Goal: Entertainment & Leisure: Consume media (video, audio)

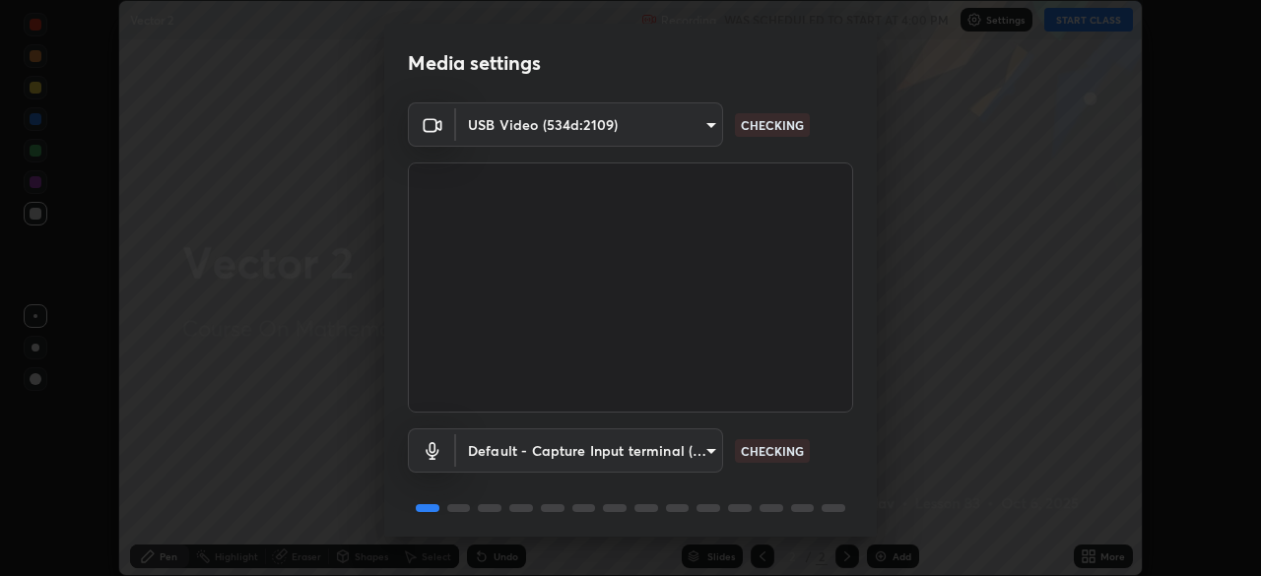
scroll to position [70, 0]
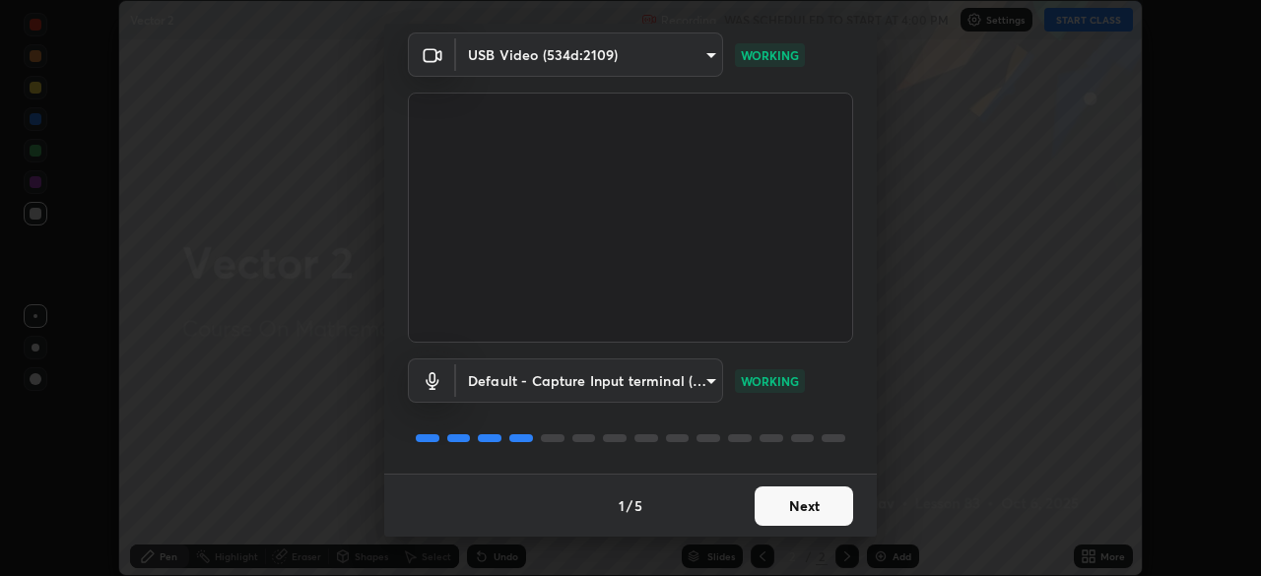
click at [775, 504] on button "Next" at bounding box center [804, 506] width 99 height 39
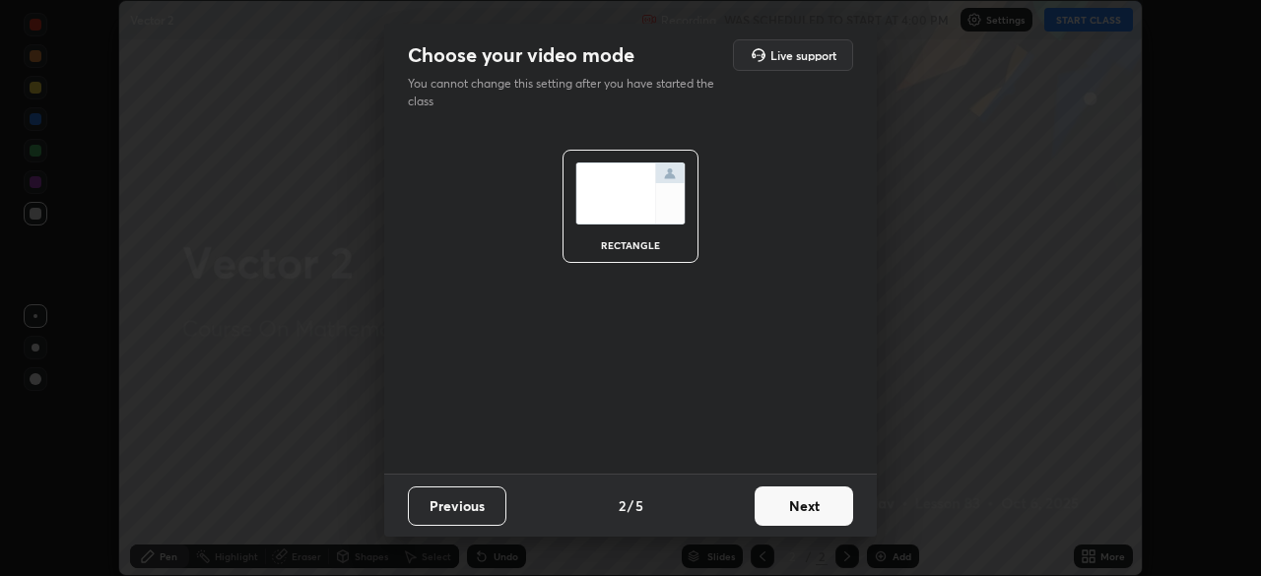
click at [782, 508] on button "Next" at bounding box center [804, 506] width 99 height 39
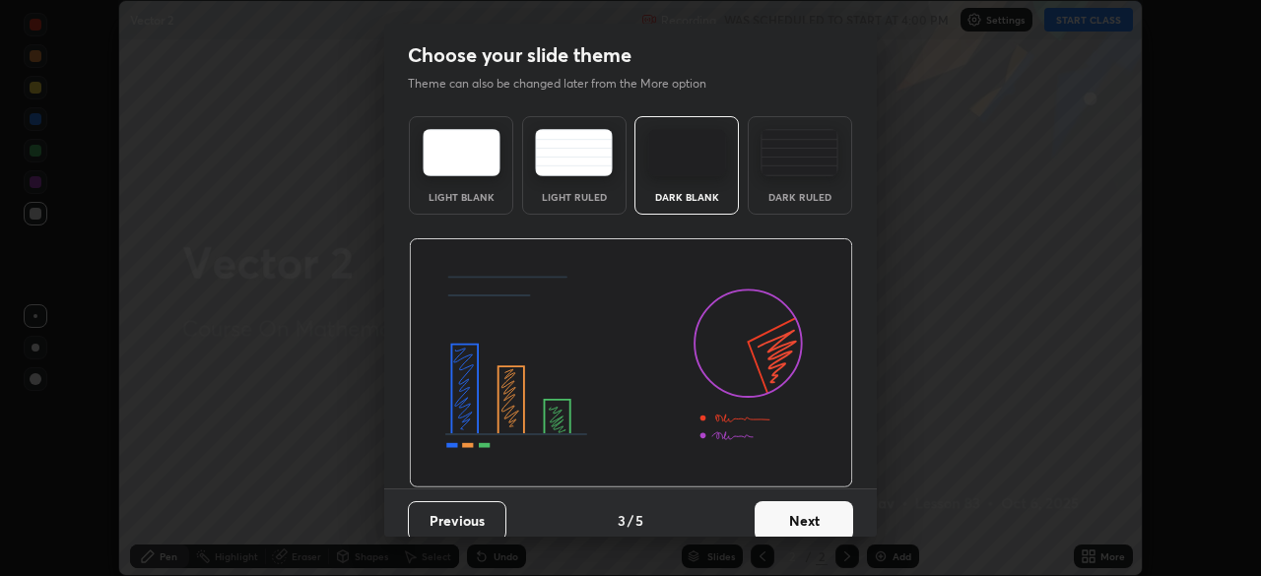
scroll to position [15, 0]
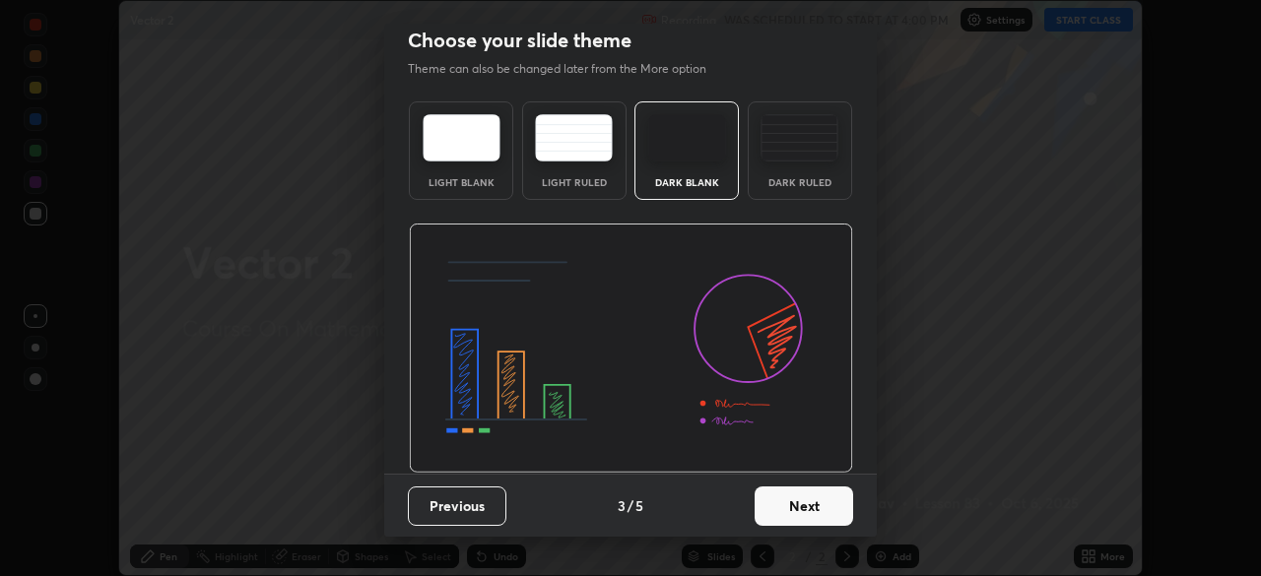
click at [781, 509] on button "Next" at bounding box center [804, 506] width 99 height 39
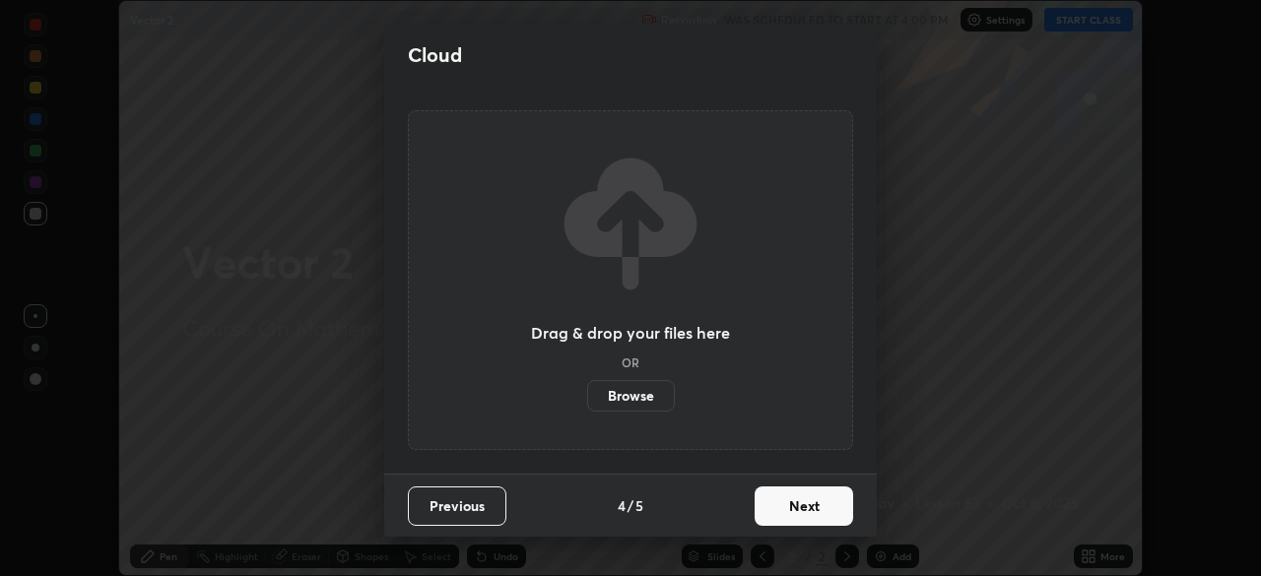
click at [792, 505] on button "Next" at bounding box center [804, 506] width 99 height 39
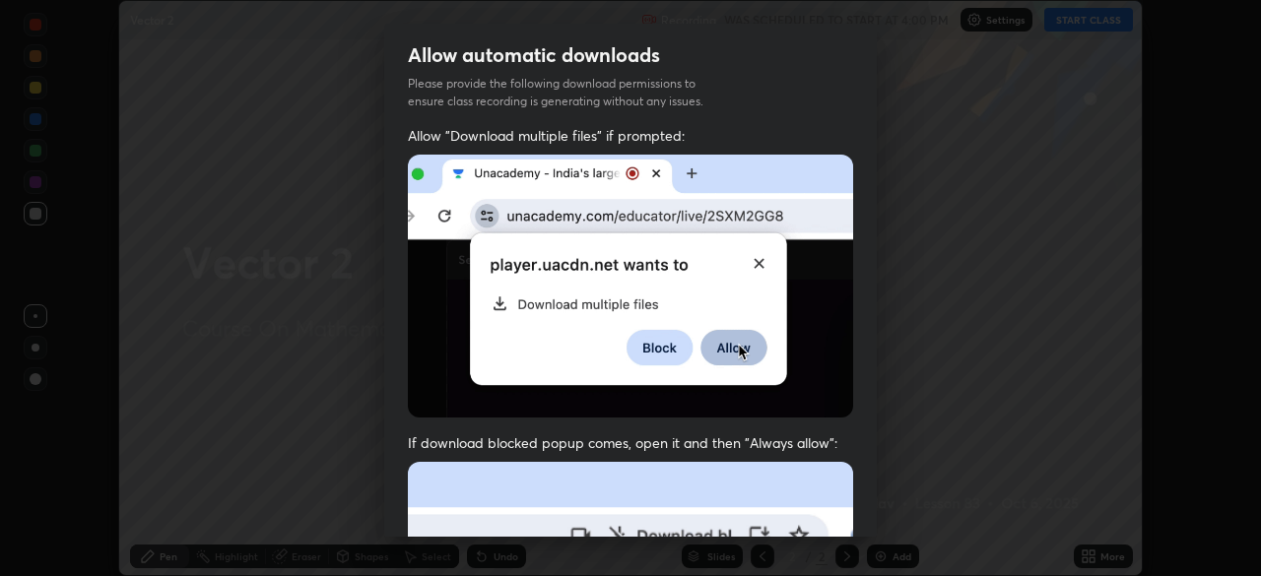
click at [683, 419] on div "Allow "Download multiple files" if prompted: If download blocked popup comes, o…" at bounding box center [630, 541] width 493 height 830
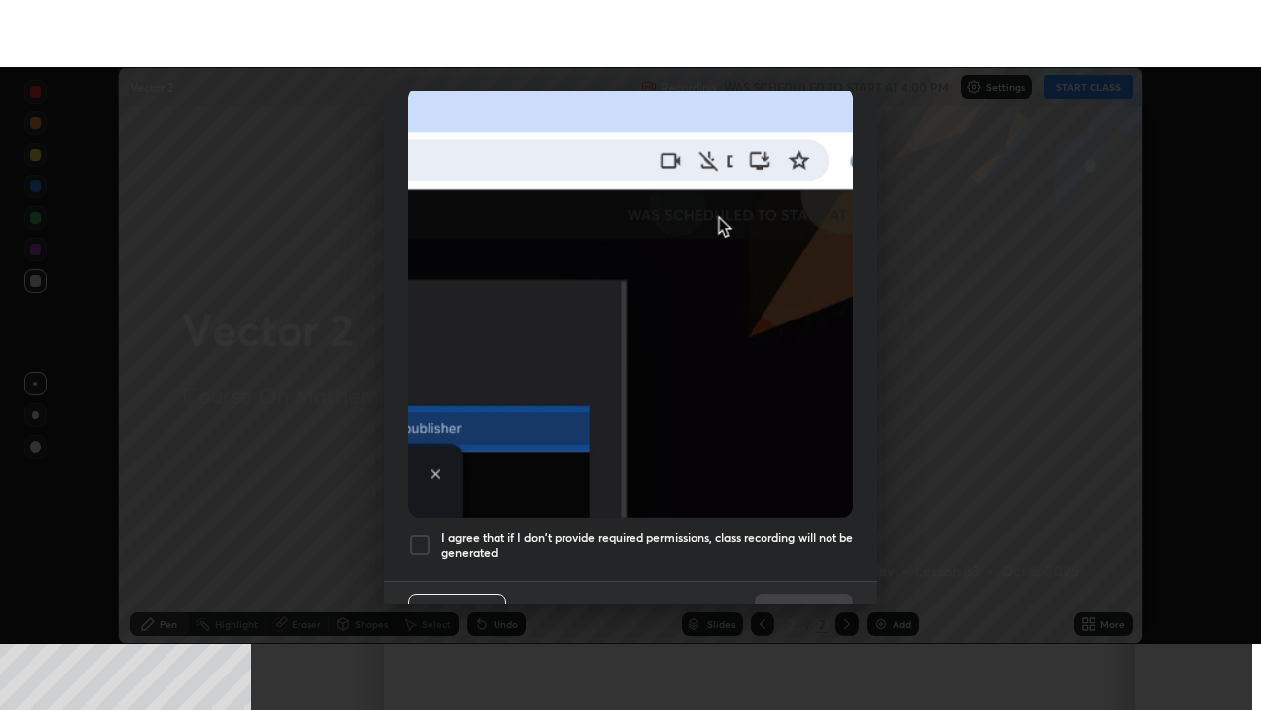
scroll to position [472, 0]
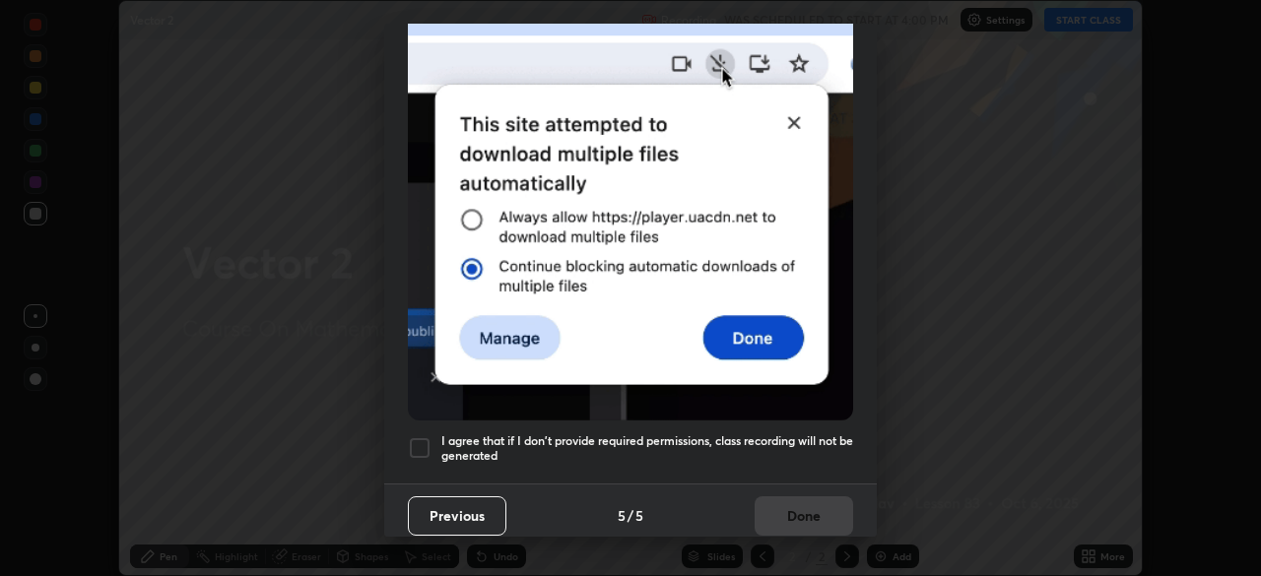
click at [734, 451] on h5 "I agree that if I don't provide required permissions, class recording will not …" at bounding box center [647, 449] width 412 height 31
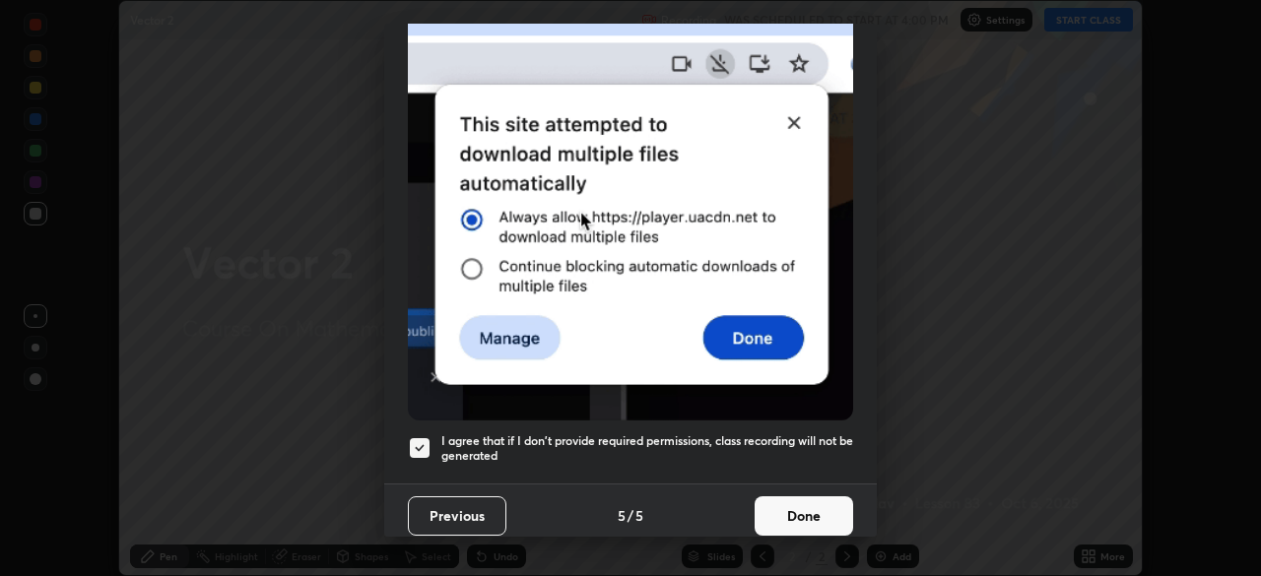
click at [775, 507] on button "Done" at bounding box center [804, 516] width 99 height 39
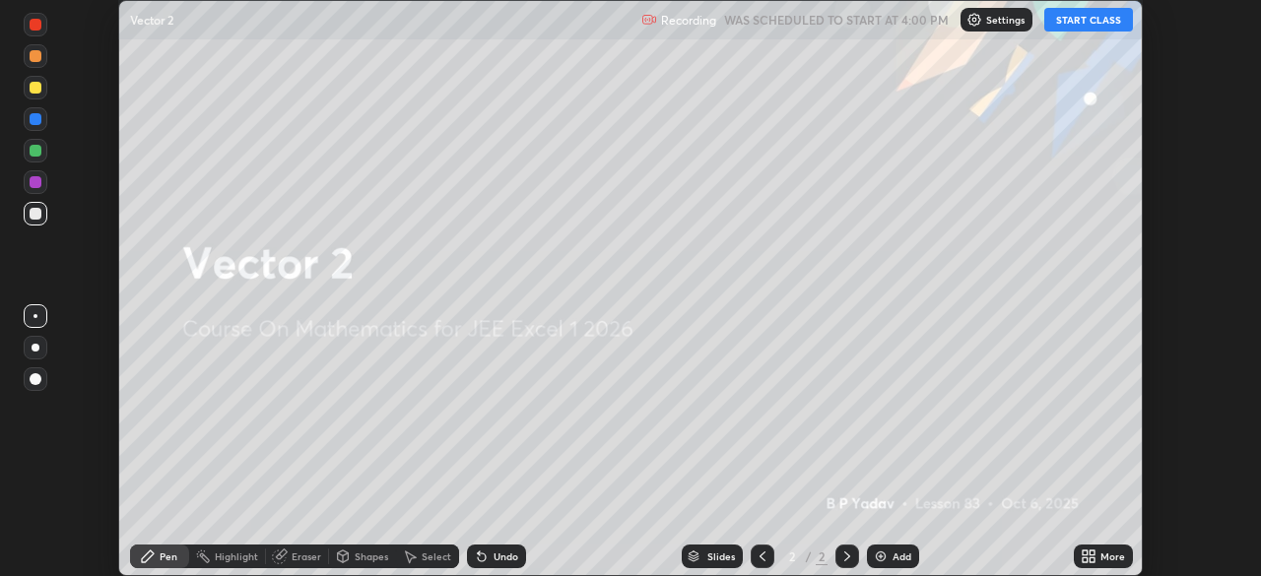
click at [1085, 553] on icon at bounding box center [1085, 553] width 5 height 5
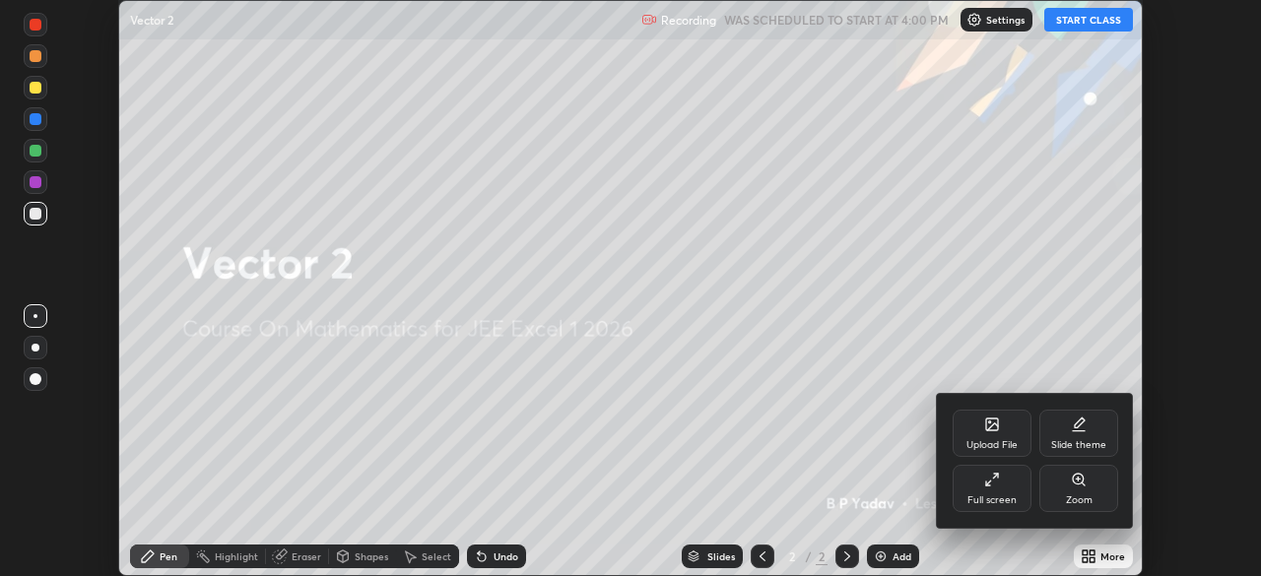
click at [993, 505] on div "Full screen" at bounding box center [992, 501] width 49 height 10
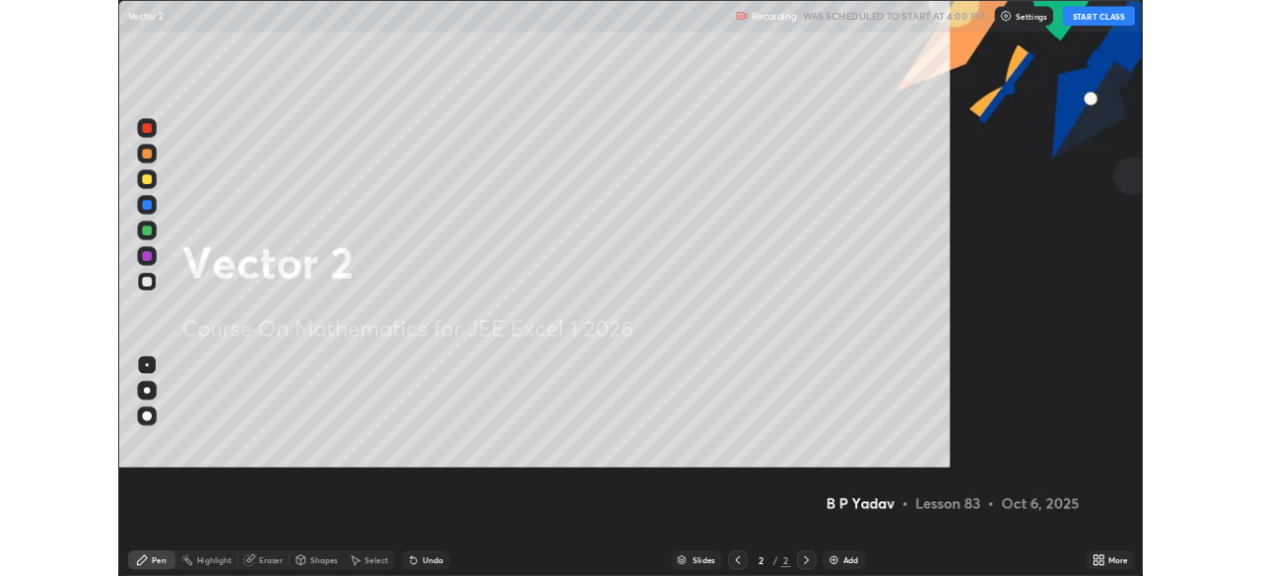
scroll to position [710, 1261]
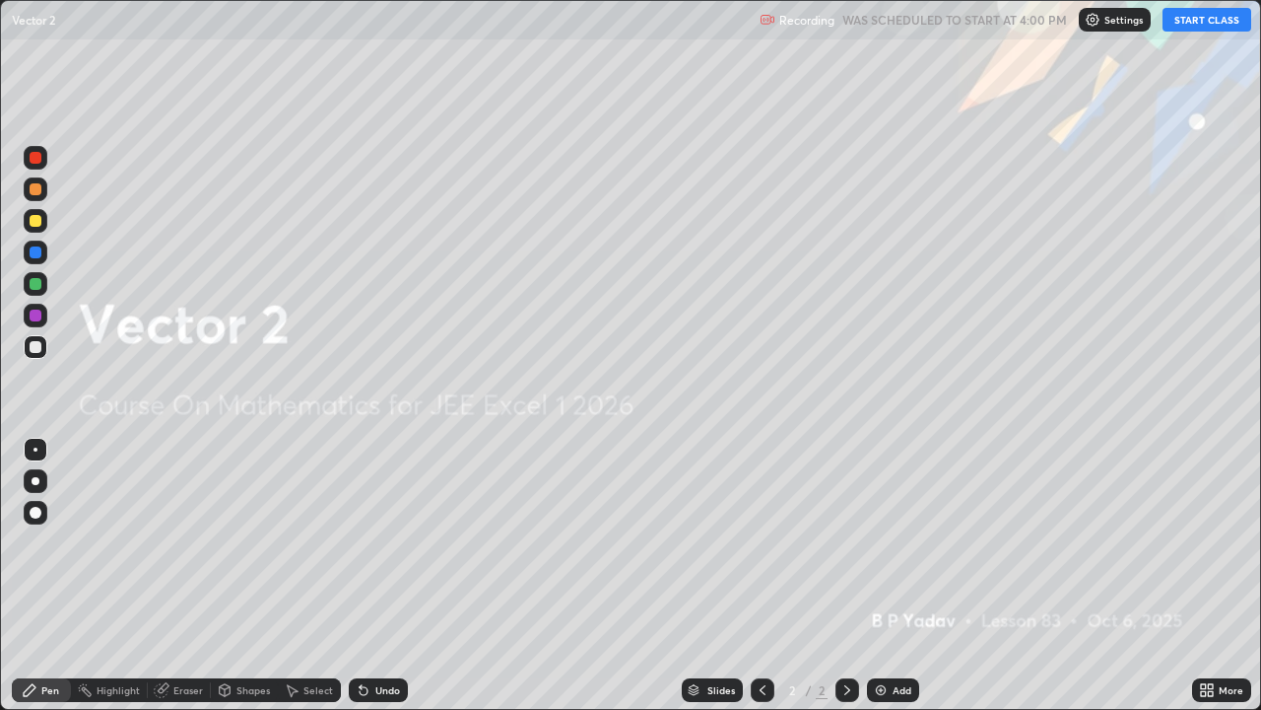
click at [1212, 29] on button "START CLASS" at bounding box center [1207, 20] width 89 height 24
click at [898, 576] on div "Add" at bounding box center [902, 690] width 19 height 10
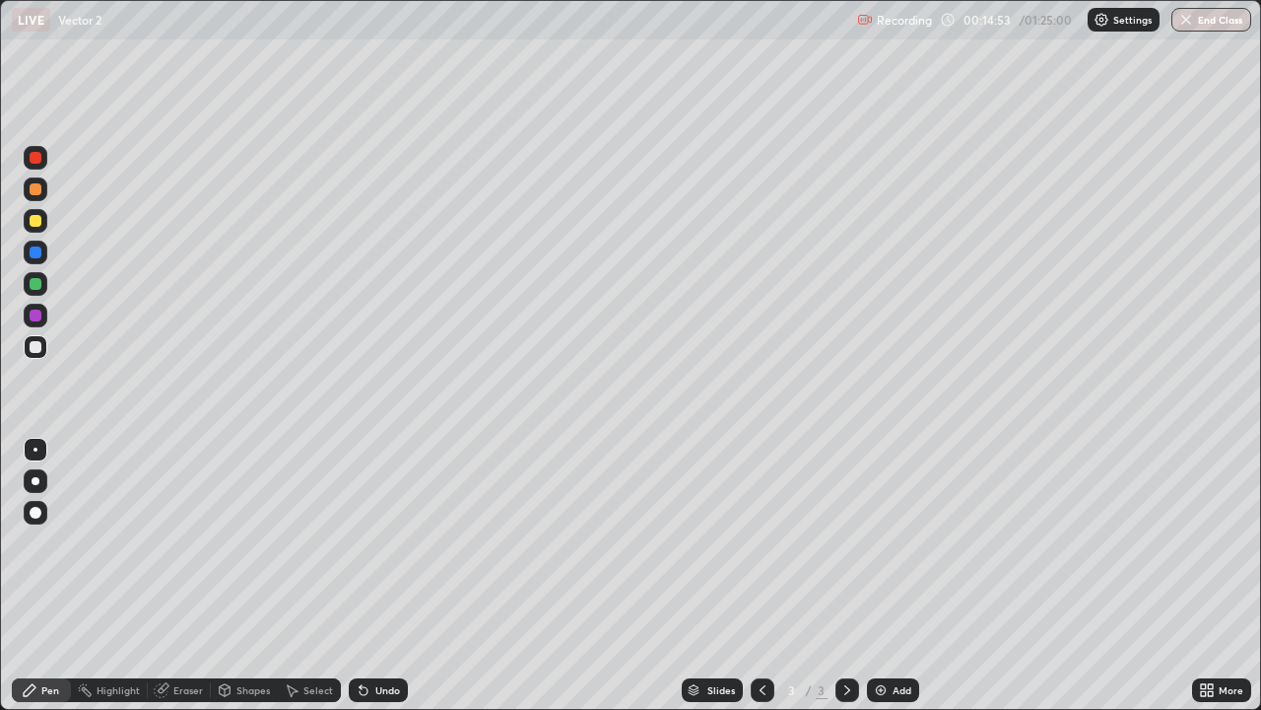
click at [34, 190] on div at bounding box center [36, 189] width 12 height 12
click at [35, 288] on div at bounding box center [36, 284] width 12 height 12
click at [34, 286] on div at bounding box center [36, 284] width 12 height 12
click at [28, 350] on div at bounding box center [36, 347] width 24 height 24
click at [875, 576] on img at bounding box center [881, 690] width 16 height 16
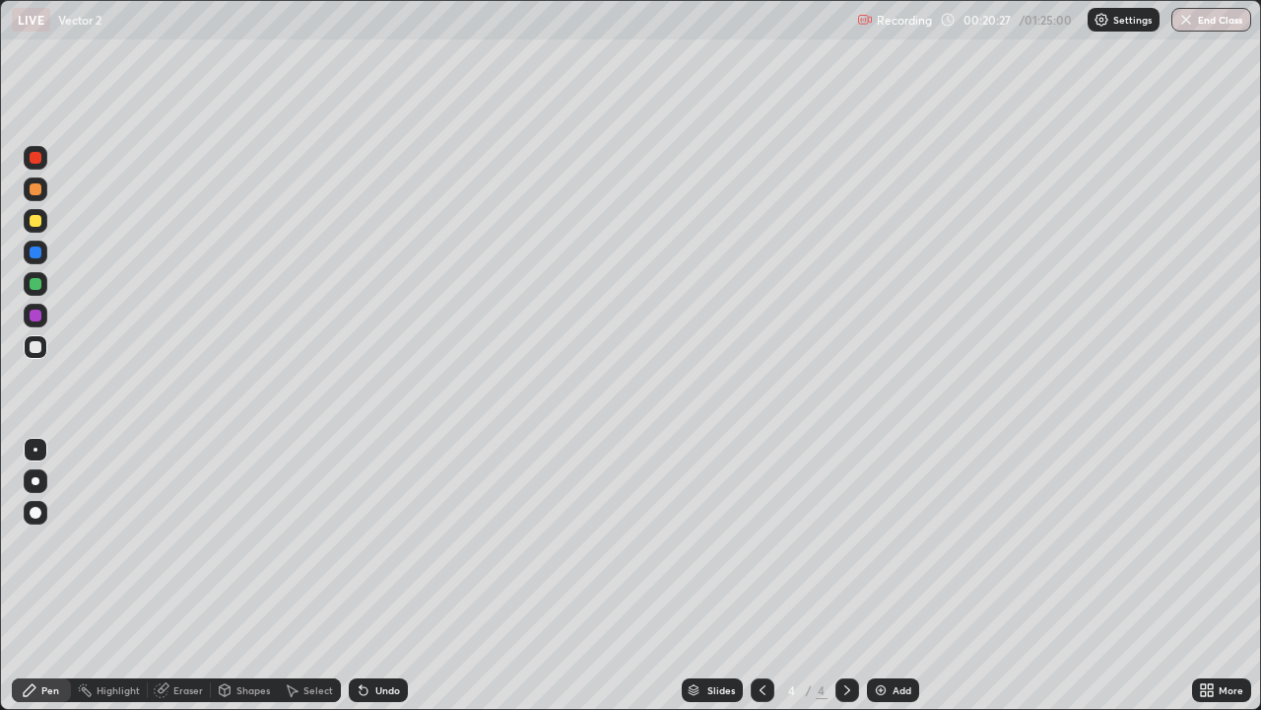
click at [37, 287] on div at bounding box center [36, 284] width 12 height 12
click at [761, 576] on icon at bounding box center [763, 690] width 16 height 16
click at [846, 576] on div at bounding box center [848, 690] width 24 height 24
click at [37, 345] on div at bounding box center [36, 347] width 12 height 12
click at [27, 348] on div at bounding box center [36, 347] width 24 height 24
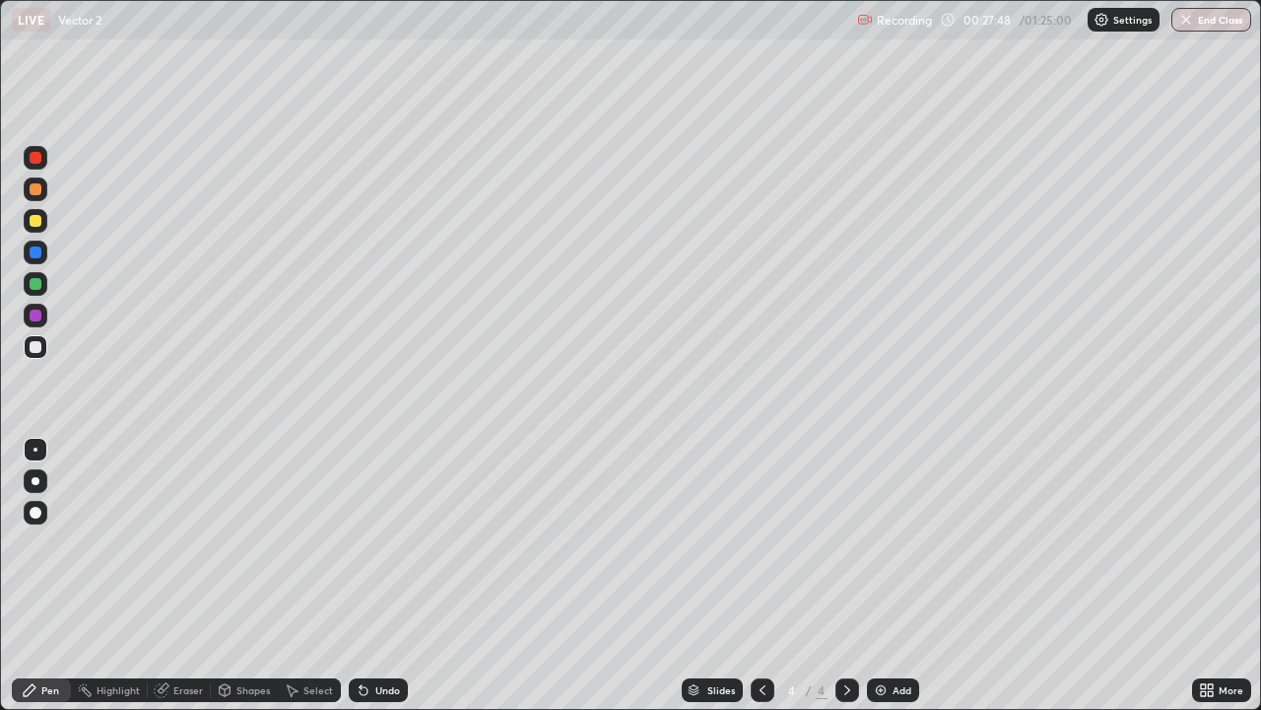
click at [34, 192] on div at bounding box center [36, 189] width 12 height 12
click at [877, 576] on img at bounding box center [881, 690] width 16 height 16
click at [34, 288] on div at bounding box center [36, 284] width 12 height 12
click at [30, 358] on div at bounding box center [36, 347] width 24 height 24
click at [37, 284] on div at bounding box center [36, 284] width 12 height 12
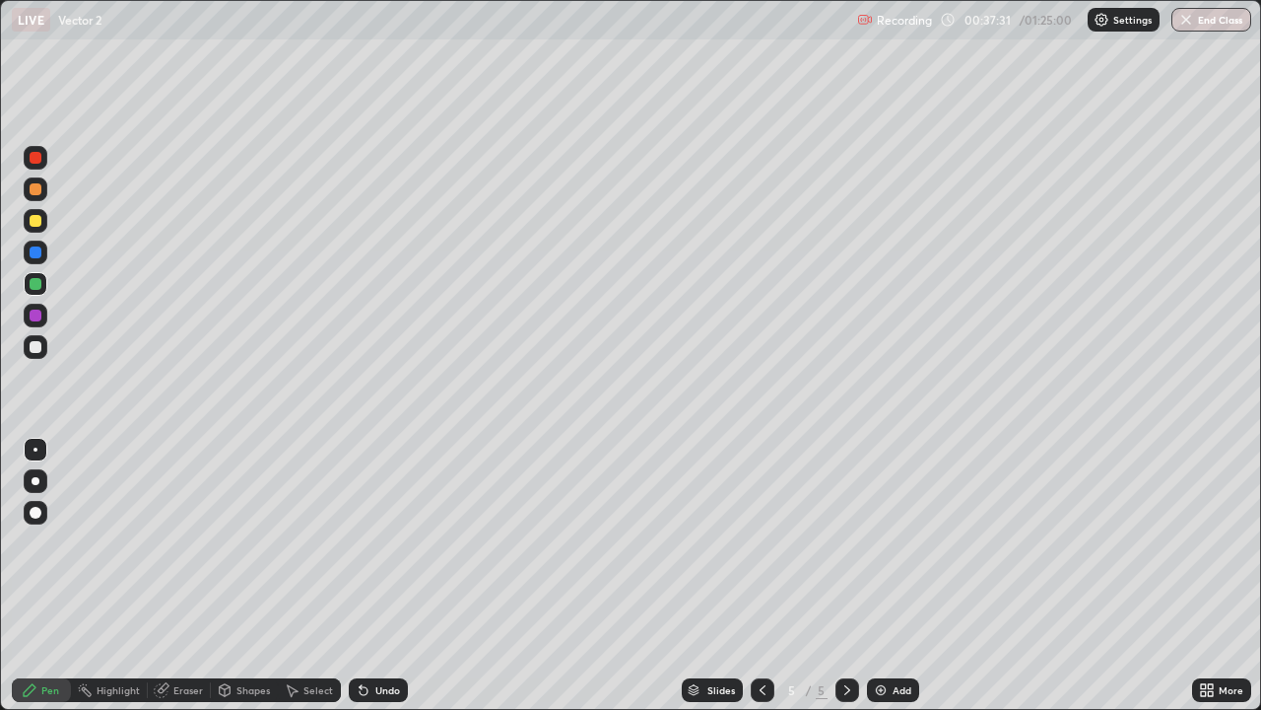
click at [896, 576] on div "Add" at bounding box center [893, 690] width 52 height 24
click at [34, 350] on div at bounding box center [36, 347] width 12 height 12
click at [33, 346] on div at bounding box center [36, 347] width 12 height 12
click at [35, 285] on div at bounding box center [36, 284] width 12 height 12
click at [37, 193] on div at bounding box center [36, 189] width 12 height 12
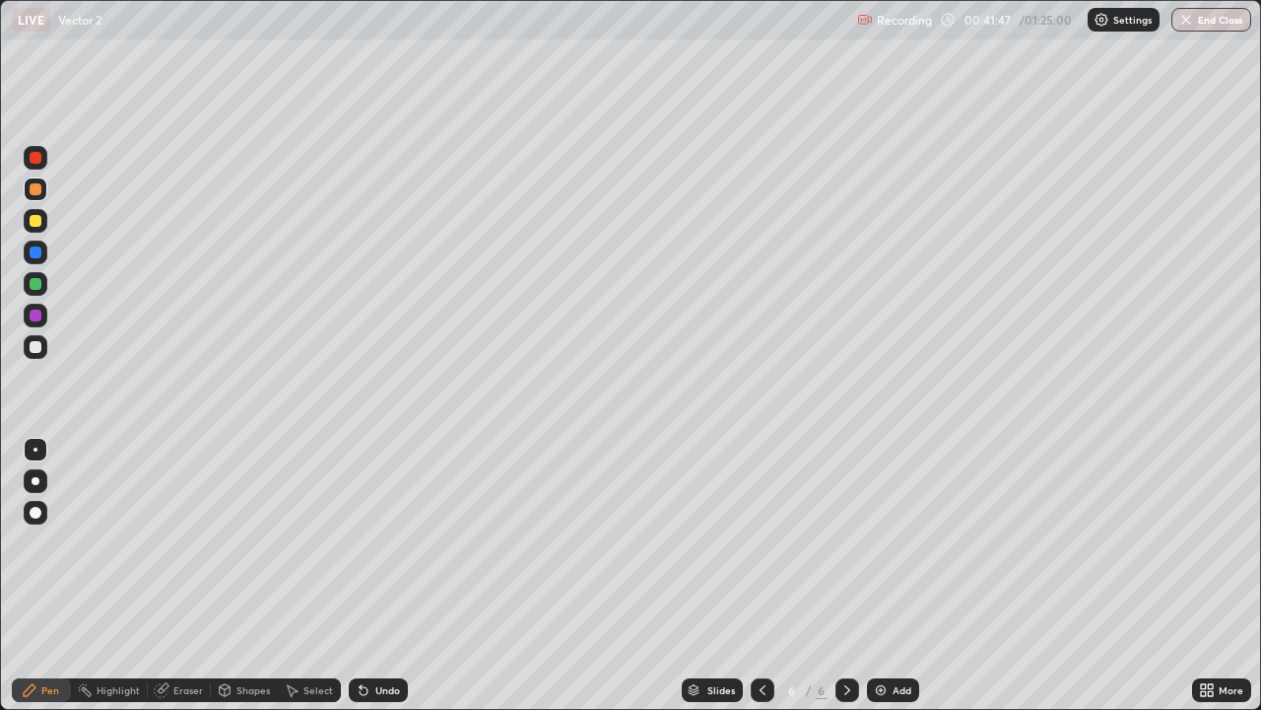
click at [31, 355] on div at bounding box center [36, 347] width 24 height 24
click at [879, 576] on img at bounding box center [881, 690] width 16 height 16
click at [398, 576] on div "Undo" at bounding box center [378, 690] width 59 height 24
click at [395, 576] on div "Undo" at bounding box center [387, 690] width 25 height 10
click at [396, 576] on div "Undo" at bounding box center [374, 689] width 67 height 39
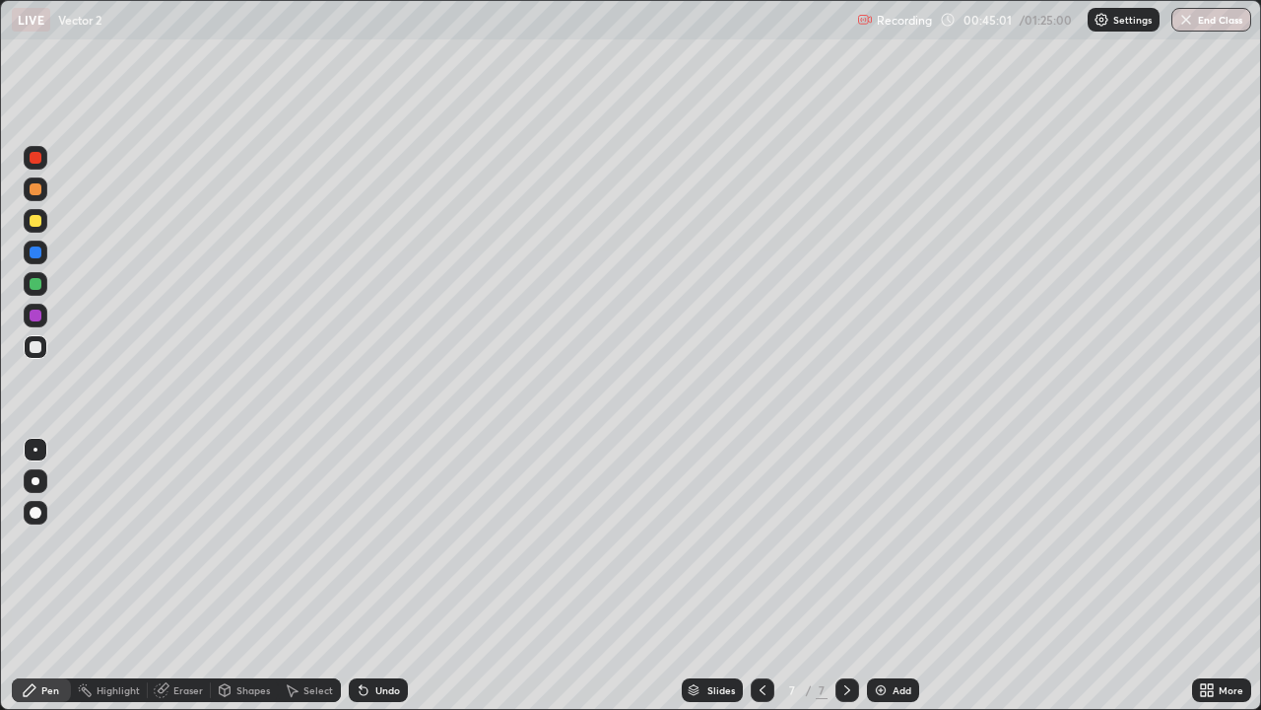
click at [388, 576] on div "Undo" at bounding box center [387, 690] width 25 height 10
click at [387, 576] on div "Undo" at bounding box center [387, 690] width 25 height 10
click at [382, 576] on div "Undo" at bounding box center [387, 690] width 25 height 10
click at [384, 576] on div "Undo" at bounding box center [387, 690] width 25 height 10
click at [33, 288] on div at bounding box center [36, 284] width 12 height 12
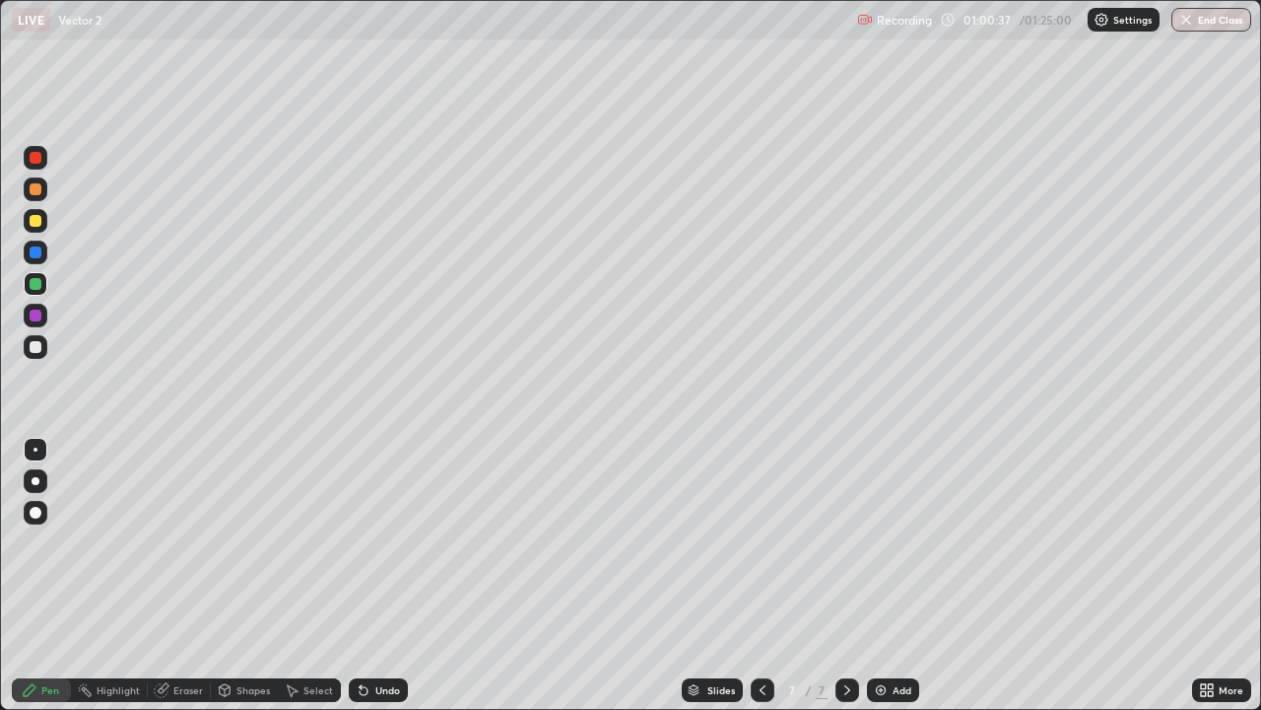
click at [874, 576] on img at bounding box center [881, 690] width 16 height 16
click at [33, 224] on div at bounding box center [36, 221] width 12 height 12
click at [34, 282] on div at bounding box center [36, 284] width 12 height 12
click at [879, 576] on img at bounding box center [881, 690] width 16 height 16
click at [34, 194] on div at bounding box center [36, 189] width 12 height 12
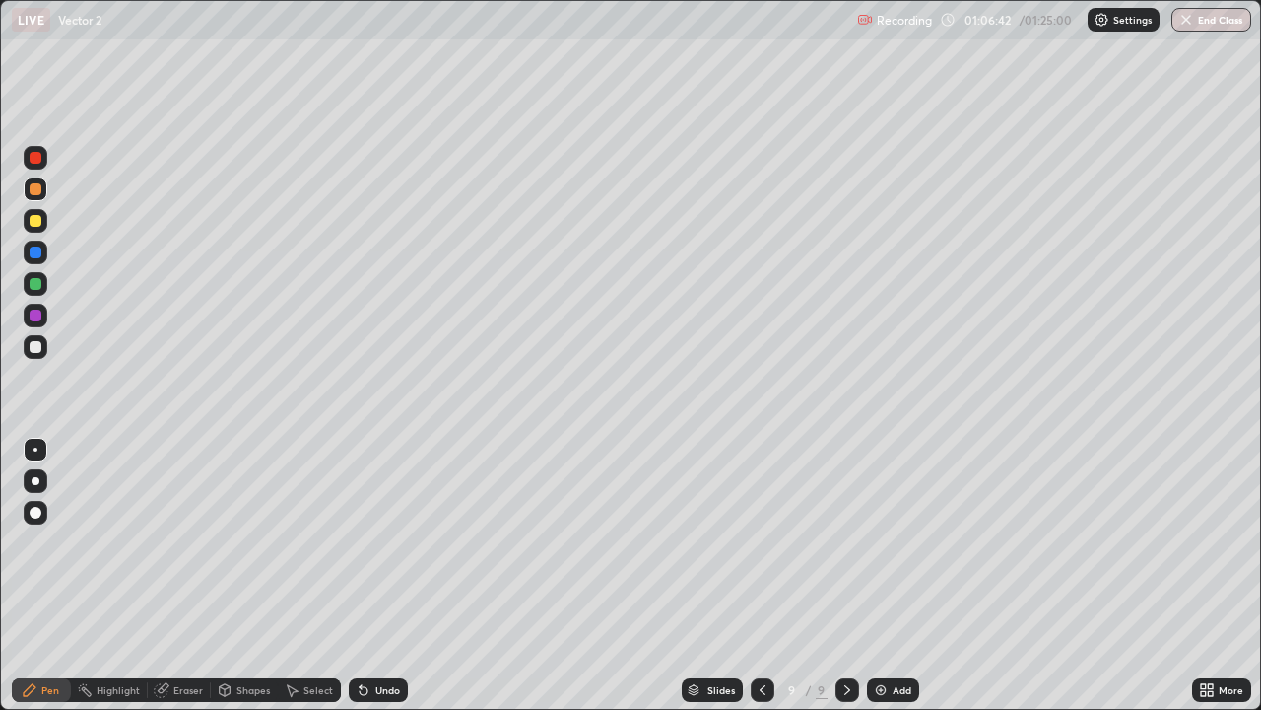
click at [382, 576] on div "Undo" at bounding box center [387, 690] width 25 height 10
click at [36, 348] on div at bounding box center [36, 347] width 12 height 12
click at [32, 221] on div at bounding box center [36, 221] width 12 height 12
click at [38, 185] on div at bounding box center [36, 189] width 12 height 12
click at [34, 228] on div at bounding box center [36, 221] width 24 height 24
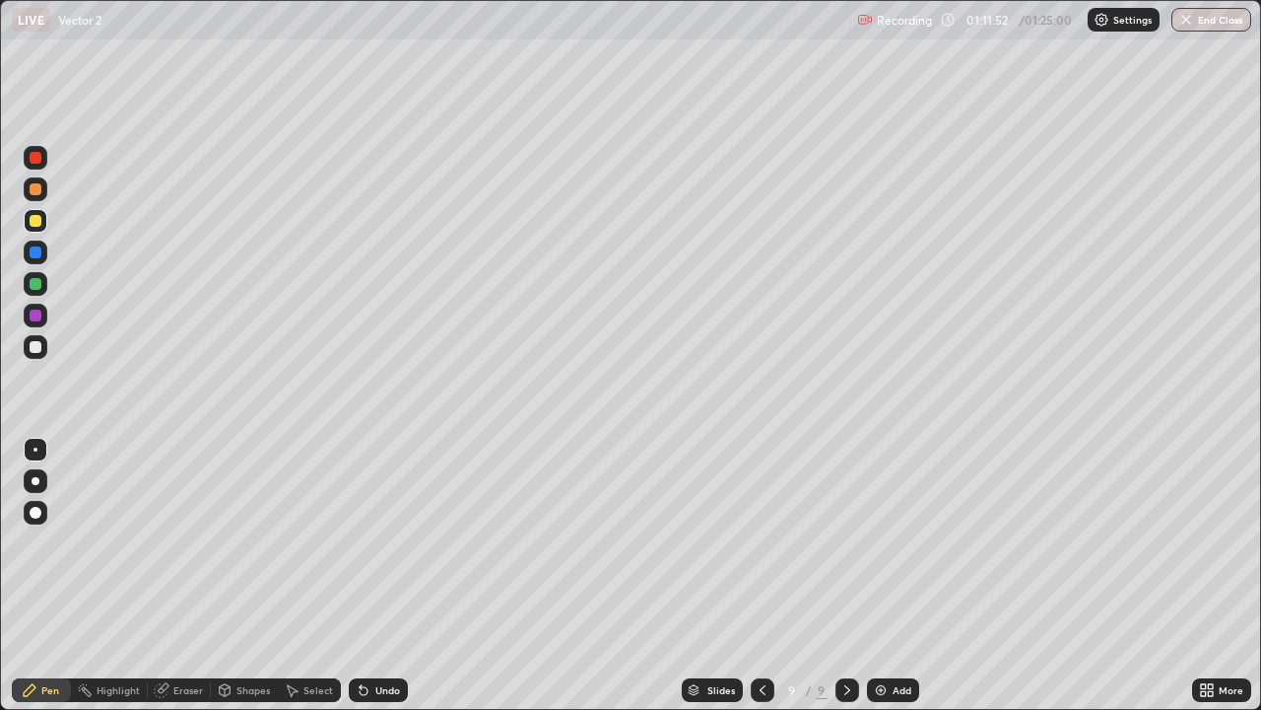
click at [36, 318] on div at bounding box center [36, 315] width 12 height 12
click at [873, 576] on img at bounding box center [881, 690] width 16 height 16
click at [37, 347] on div at bounding box center [36, 347] width 12 height 12
click at [763, 576] on div at bounding box center [762, 690] width 24 height 24
click at [318, 576] on div "Select" at bounding box center [319, 690] width 30 height 10
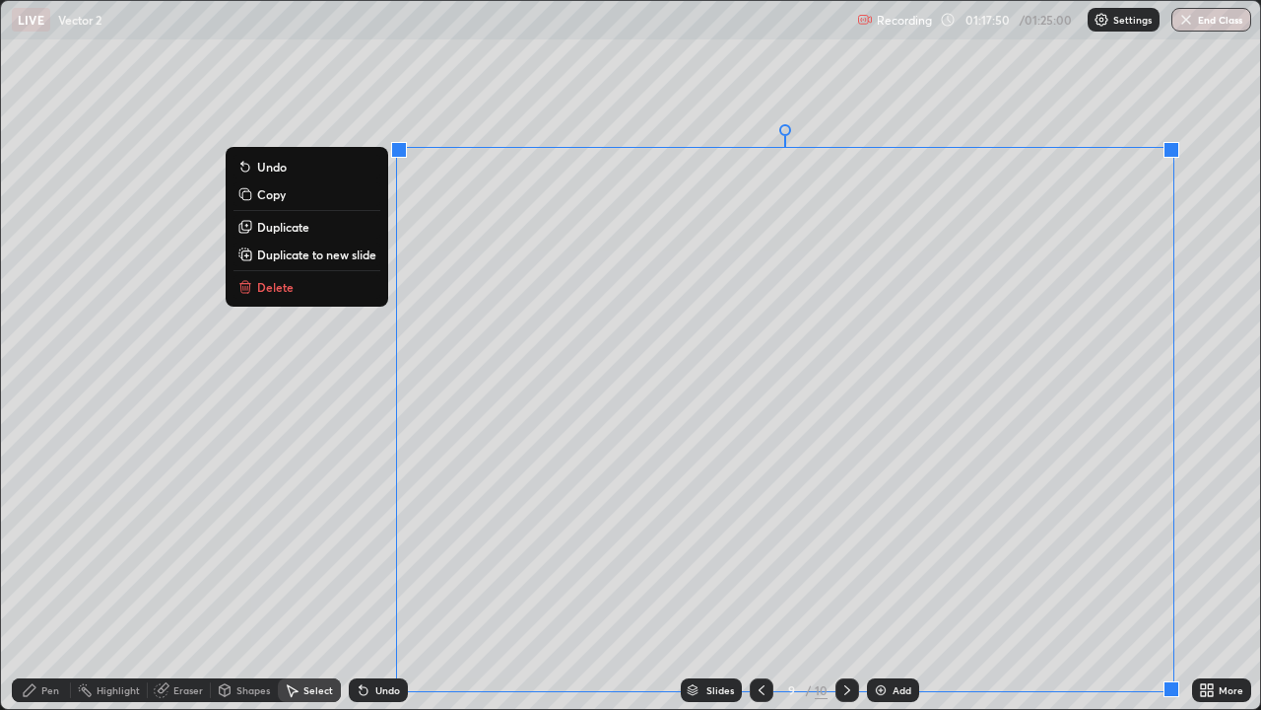
click at [290, 286] on button "Delete" at bounding box center [307, 287] width 147 height 24
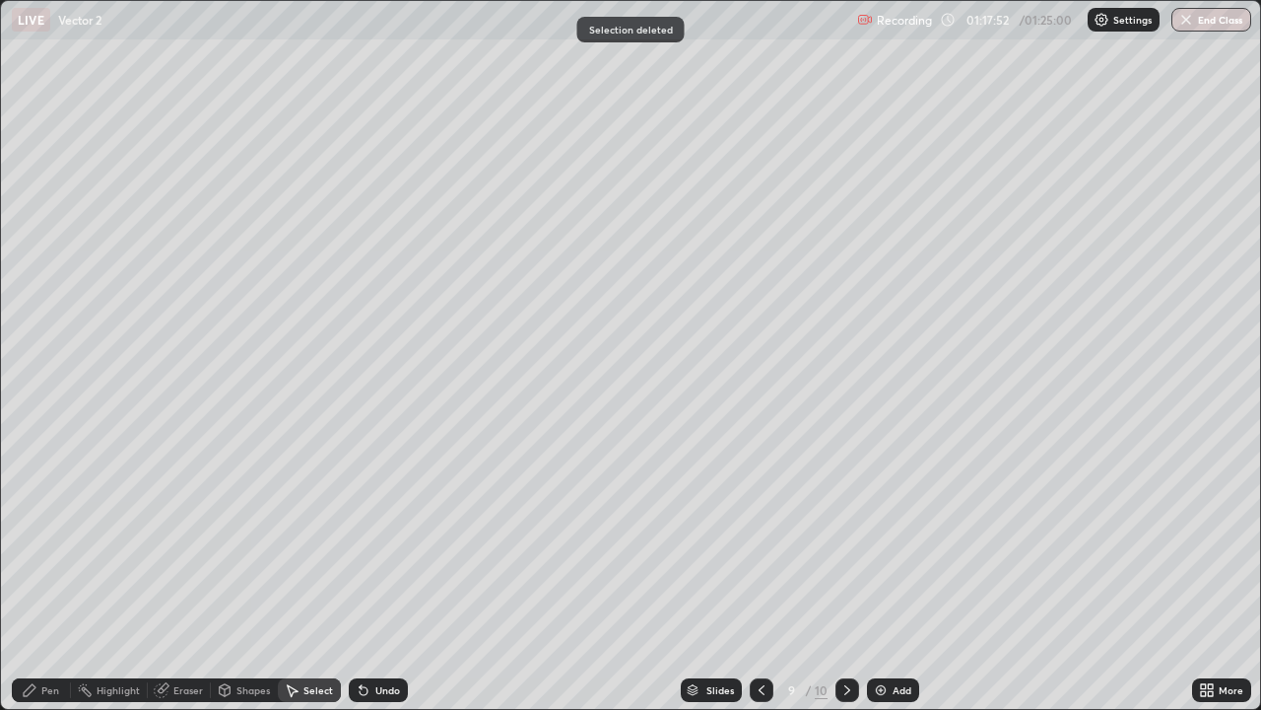
click at [61, 576] on div "Pen" at bounding box center [41, 690] width 59 height 24
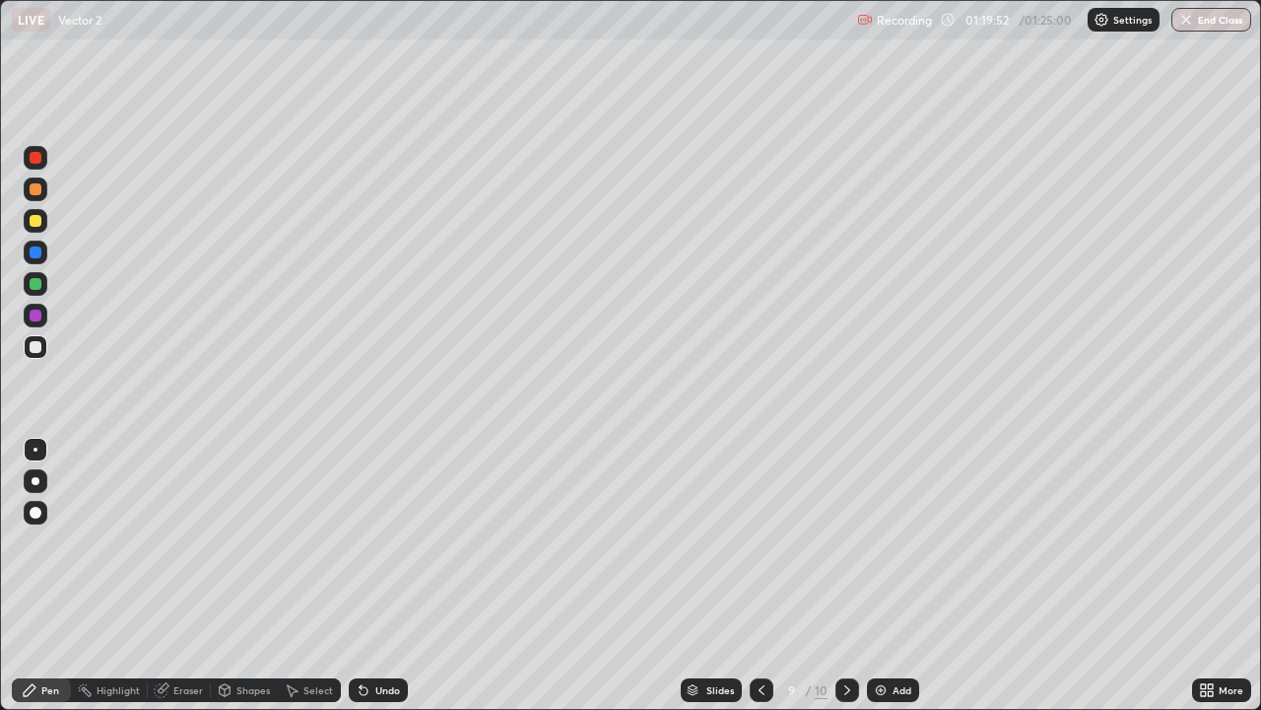
click at [33, 283] on div at bounding box center [36, 284] width 12 height 12
click at [1210, 20] on button "End Class" at bounding box center [1213, 20] width 78 height 24
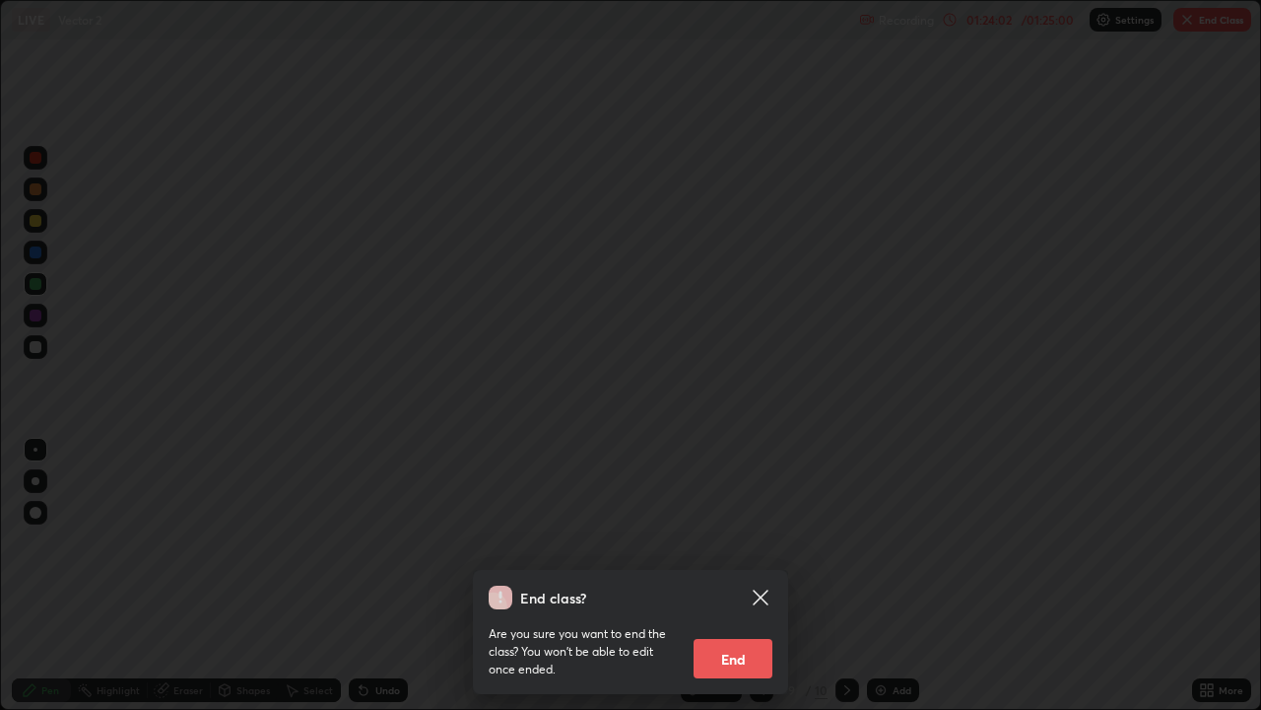
click at [732, 576] on button "End" at bounding box center [733, 658] width 79 height 39
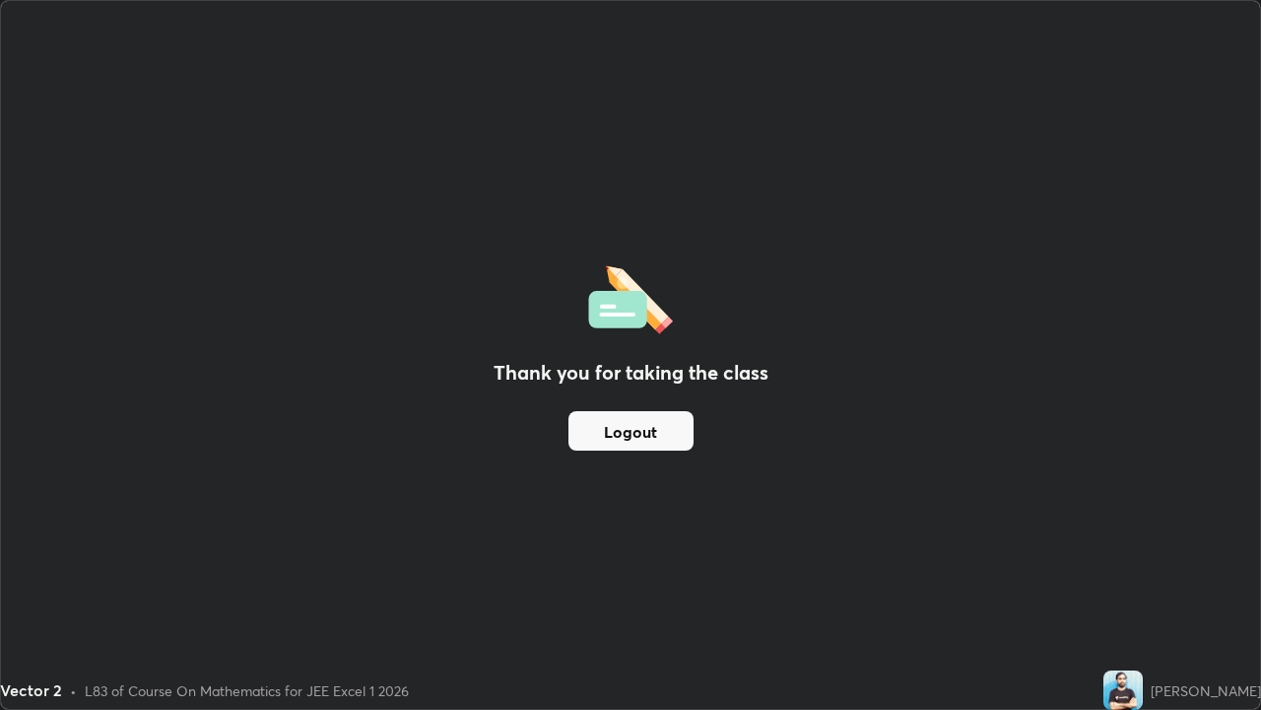
click at [662, 434] on button "Logout" at bounding box center [631, 430] width 125 height 39
click at [652, 436] on button "Logout" at bounding box center [631, 430] width 125 height 39
click at [647, 432] on button "Logout" at bounding box center [631, 430] width 125 height 39
click at [648, 436] on button "Logout" at bounding box center [631, 430] width 125 height 39
click at [623, 427] on button "Logout" at bounding box center [631, 430] width 125 height 39
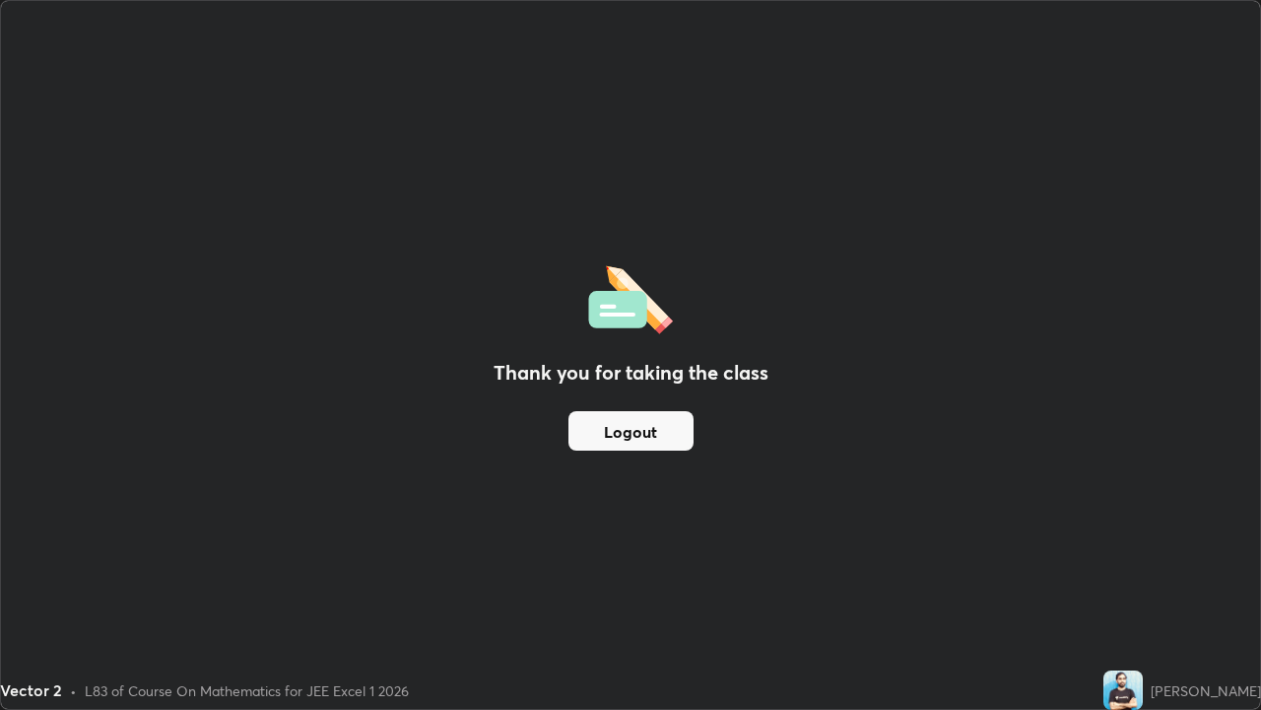
click at [620, 430] on button "Logout" at bounding box center [631, 430] width 125 height 39
click at [615, 428] on button "Logout" at bounding box center [631, 430] width 125 height 39
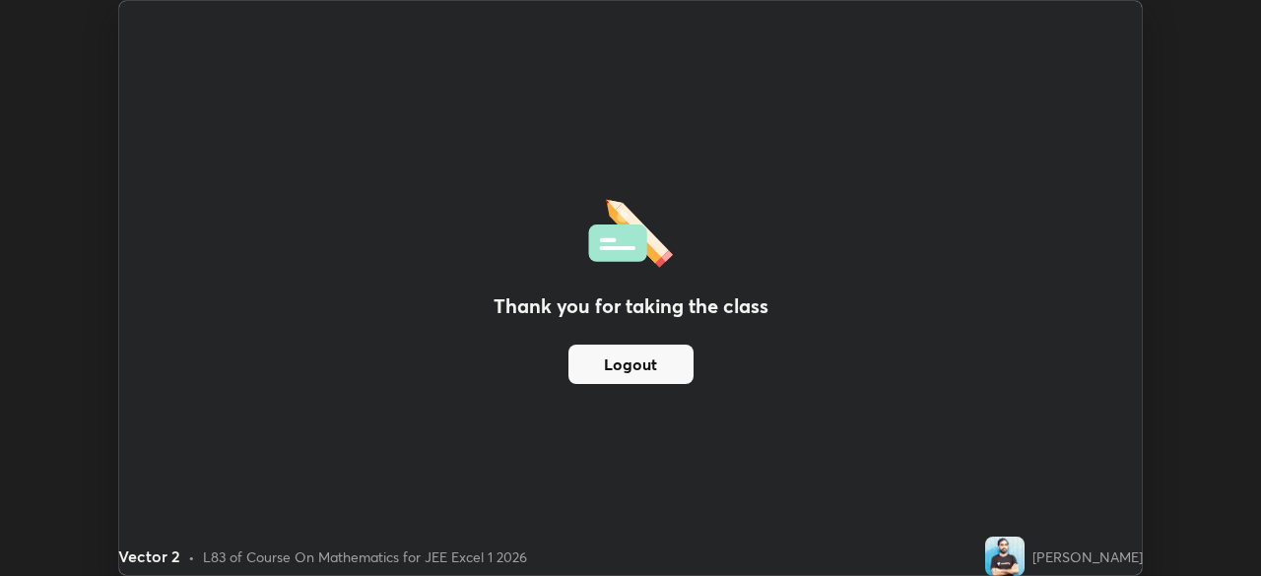
scroll to position [97969, 97284]
